Goal: Navigation & Orientation: Understand site structure

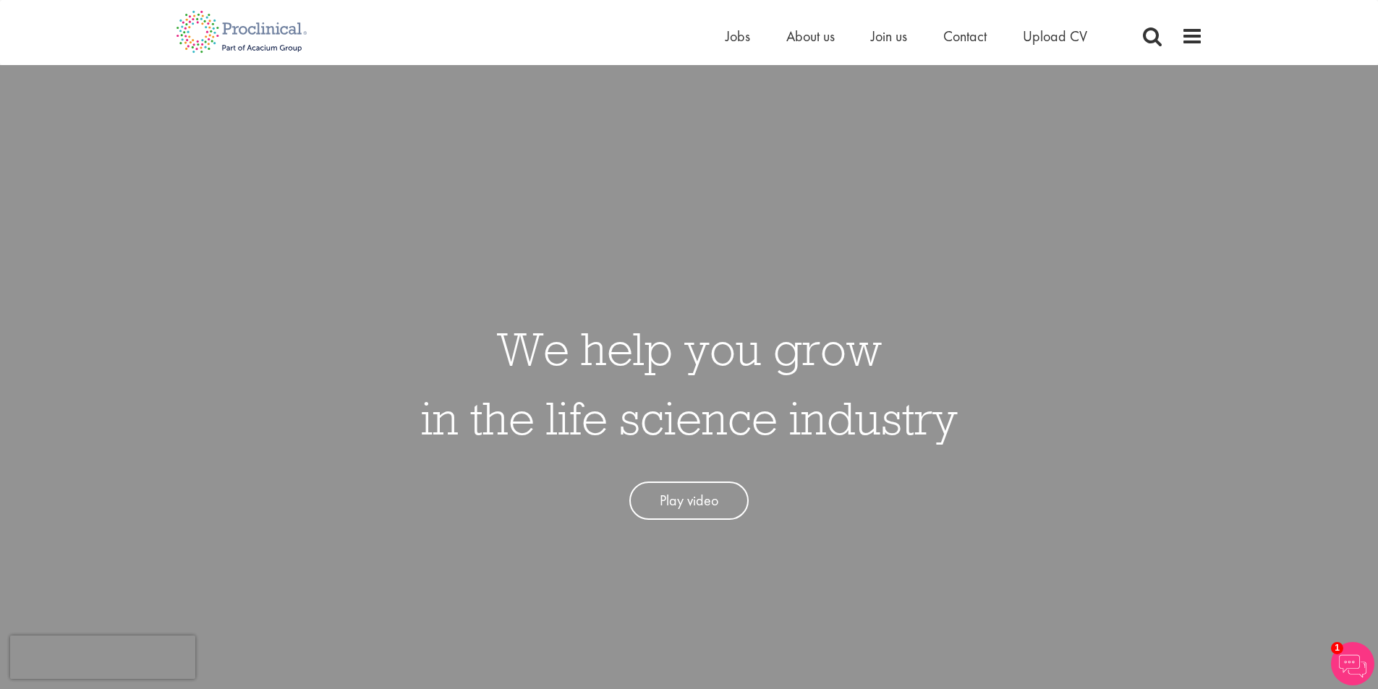
click at [757, 183] on div "We help you grow in the life science industry Play video" at bounding box center [689, 409] width 1400 height 689
click at [825, 37] on span "About us" at bounding box center [810, 36] width 48 height 19
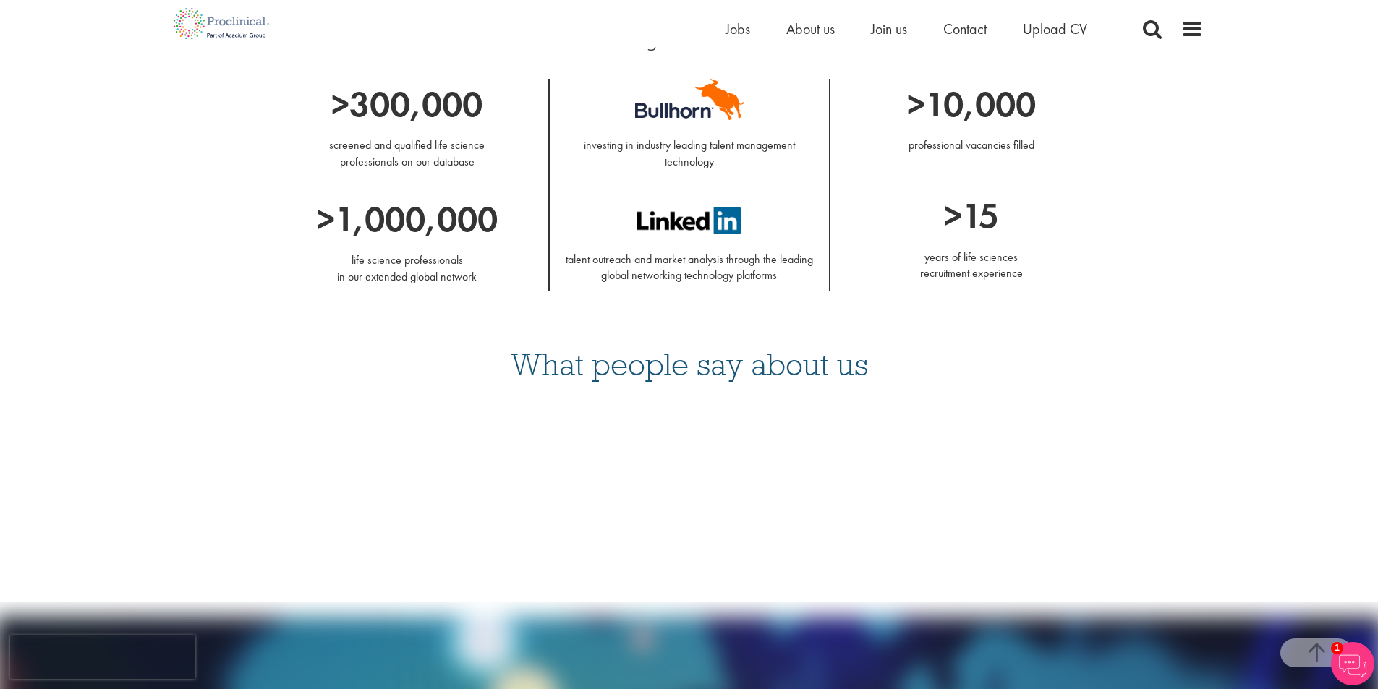
scroll to position [1881, 0]
